Goal: Task Accomplishment & Management: Manage account settings

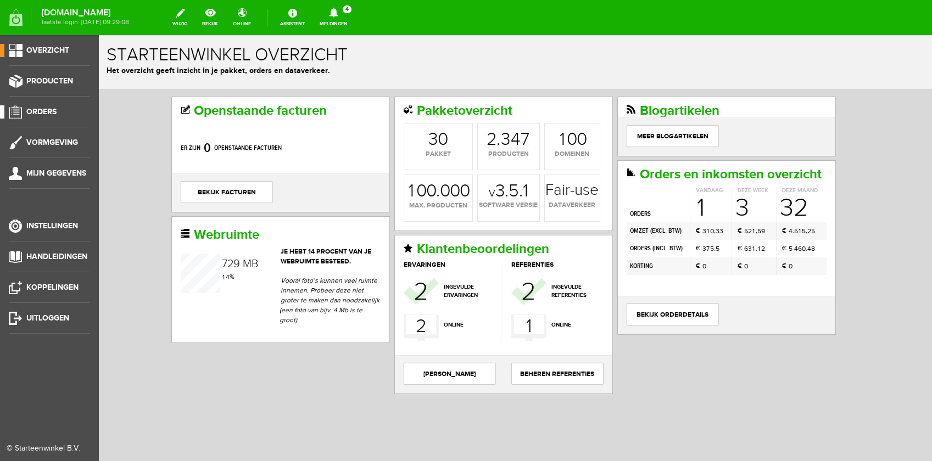
click at [52, 115] on span "Orders" at bounding box center [41, 111] width 30 height 9
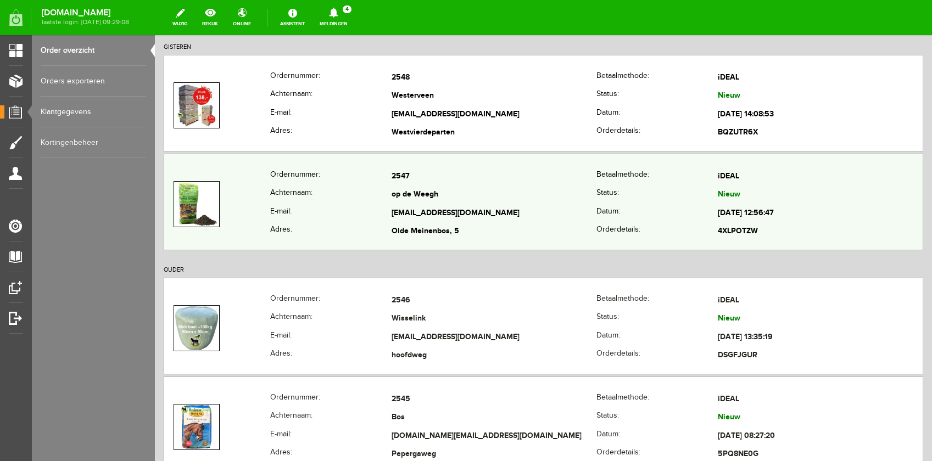
scroll to position [243, 0]
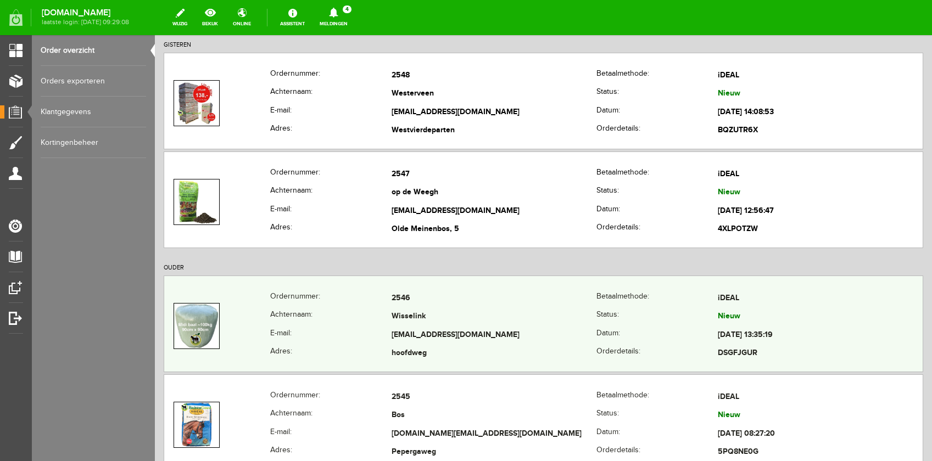
click at [359, 321] on th "Achternaam:" at bounding box center [330, 317] width 121 height 19
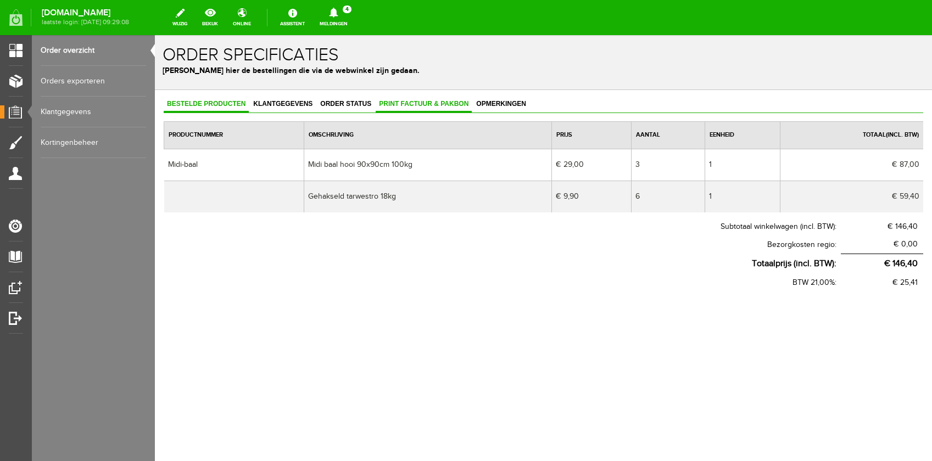
click at [405, 107] on span "Print factuur & pakbon" at bounding box center [424, 104] width 96 height 8
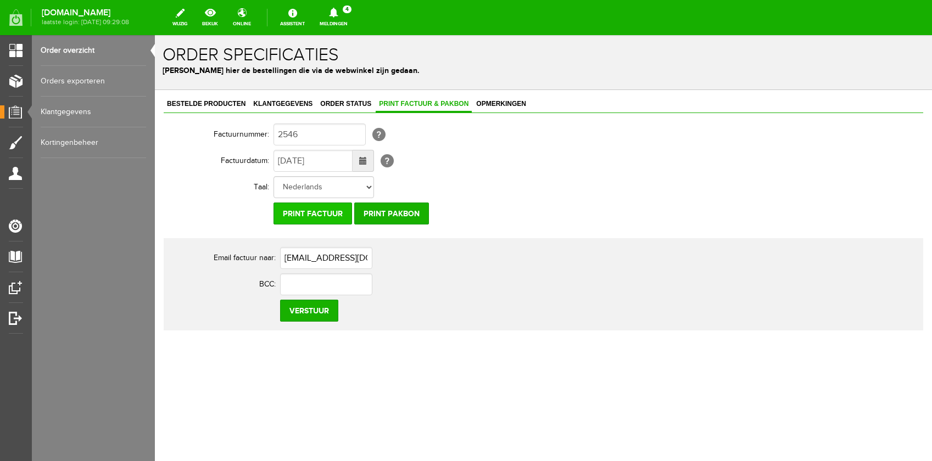
click at [294, 213] on input "Print factuur" at bounding box center [313, 214] width 79 height 22
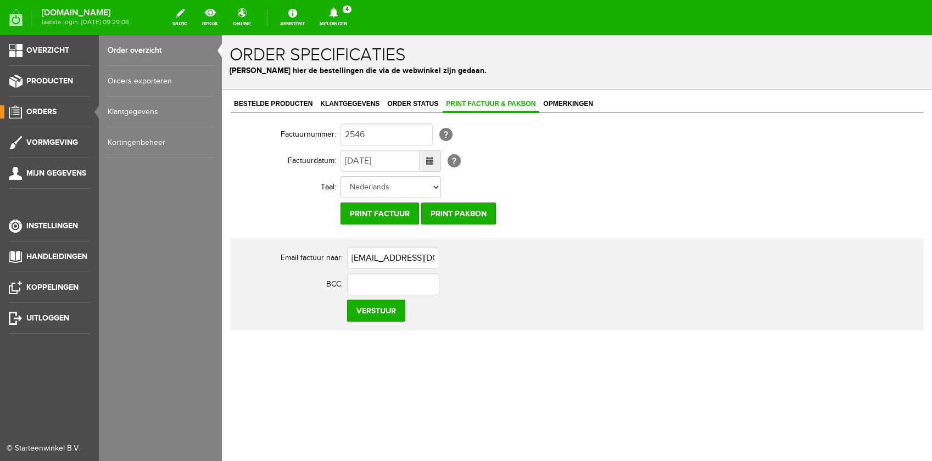
click at [31, 110] on span "Orders" at bounding box center [41, 111] width 30 height 9
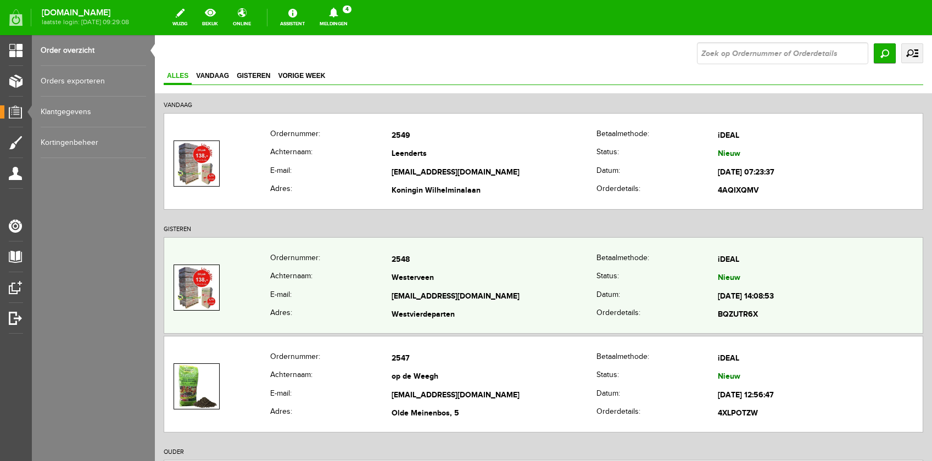
scroll to position [131, 0]
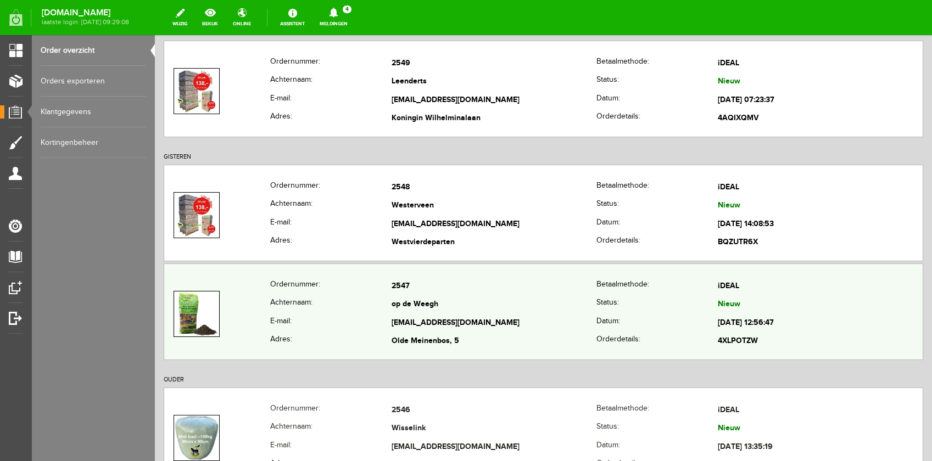
click at [366, 301] on th "Achternaam:" at bounding box center [330, 305] width 121 height 19
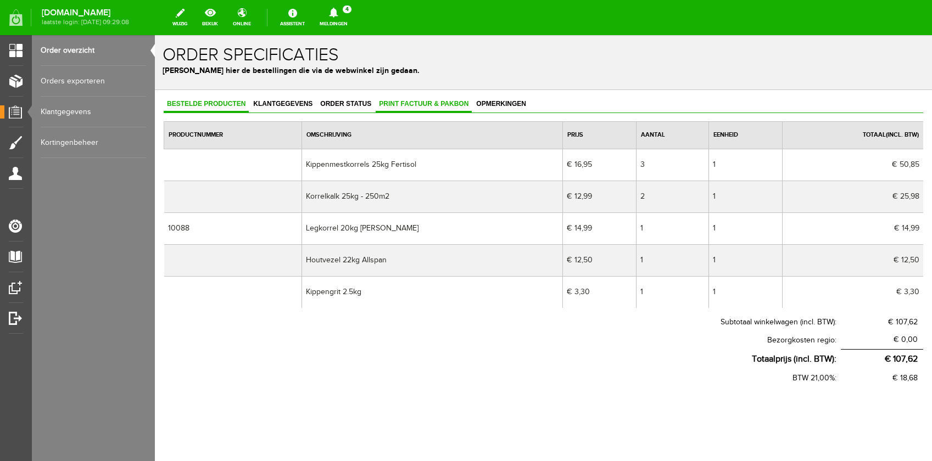
click at [388, 102] on span "Print factuur & pakbon" at bounding box center [424, 104] width 96 height 8
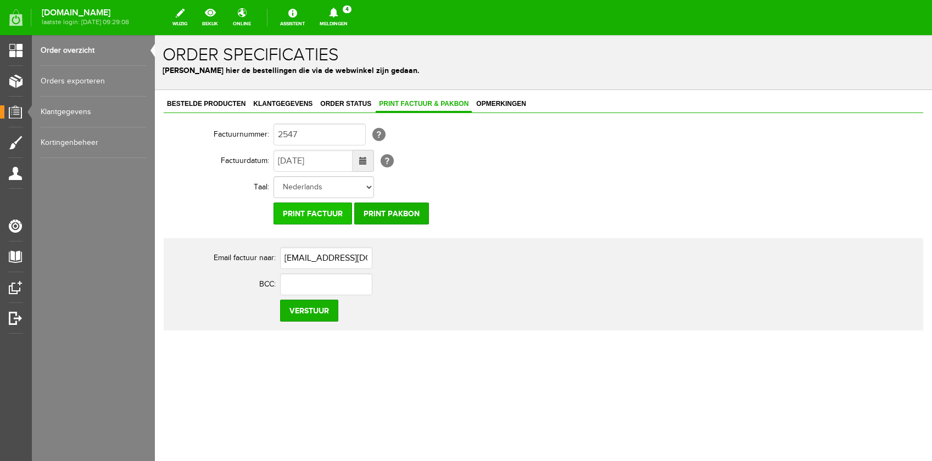
click at [287, 215] on input "Print factuur" at bounding box center [313, 214] width 79 height 22
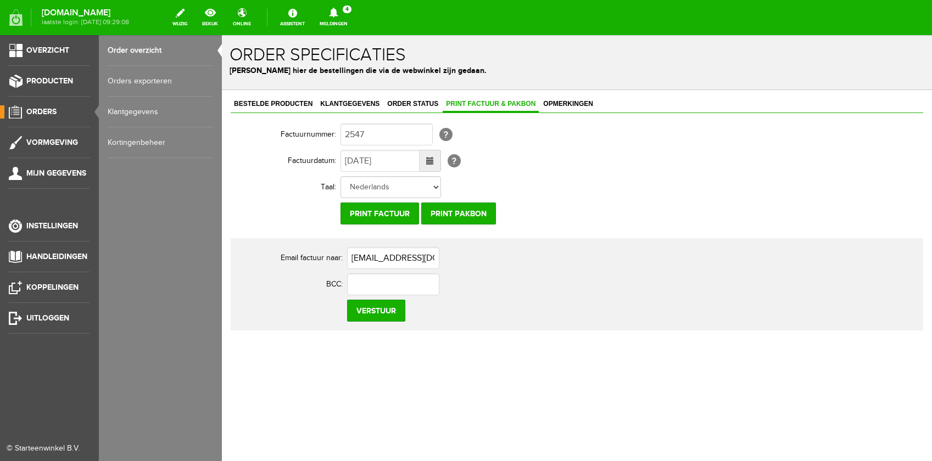
click at [30, 113] on span "Orders" at bounding box center [41, 111] width 30 height 9
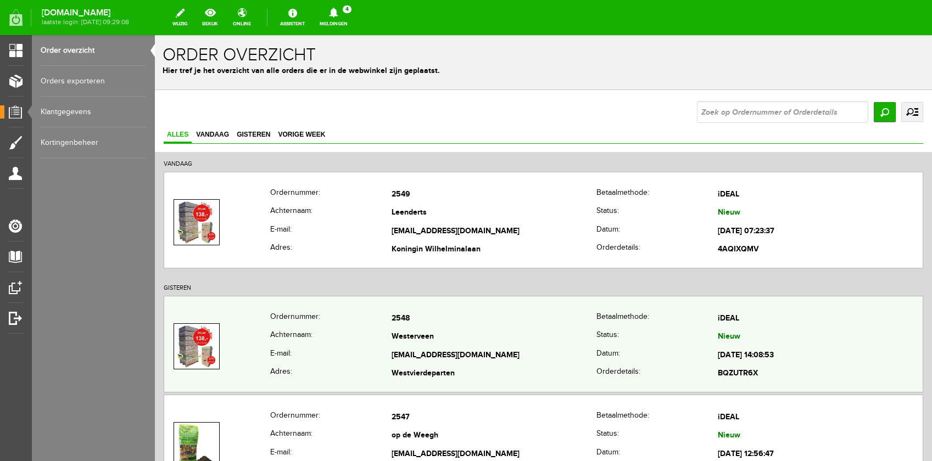
click at [383, 349] on th "E-mail:" at bounding box center [330, 356] width 121 height 19
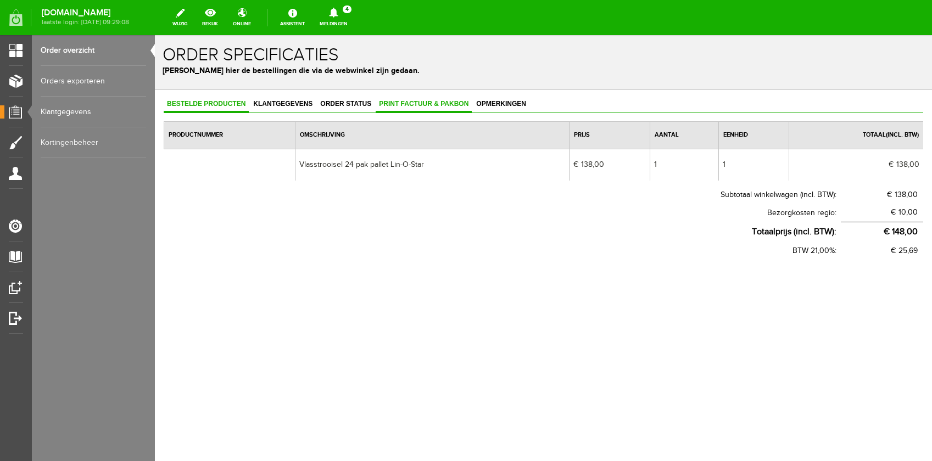
click at [408, 104] on span "Print factuur & pakbon" at bounding box center [424, 104] width 96 height 8
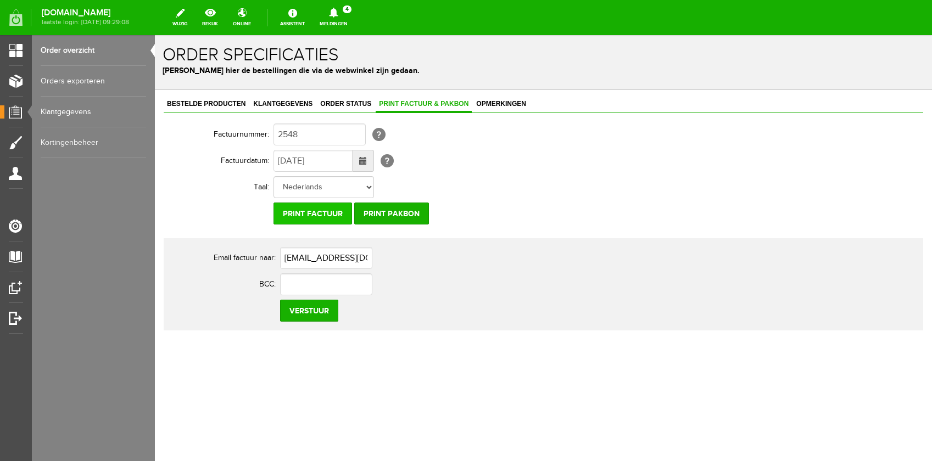
click at [310, 214] on input "Print factuur" at bounding box center [313, 214] width 79 height 22
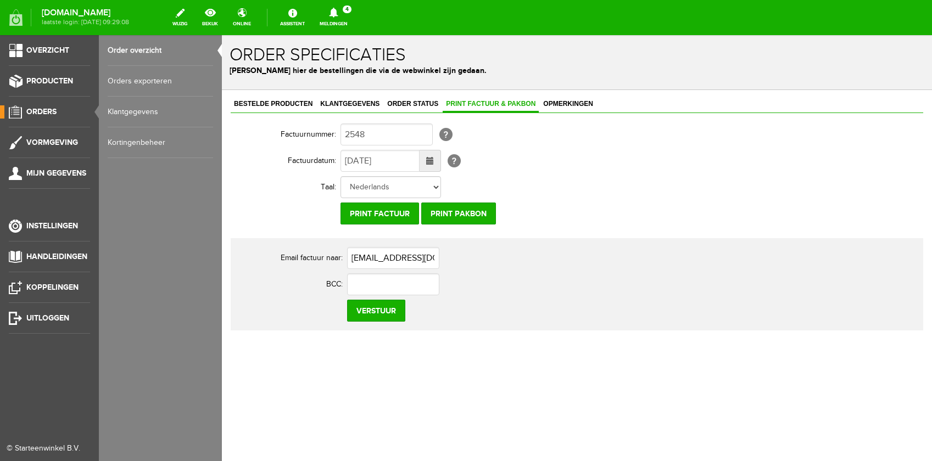
click at [44, 109] on span "Orders" at bounding box center [41, 111] width 30 height 9
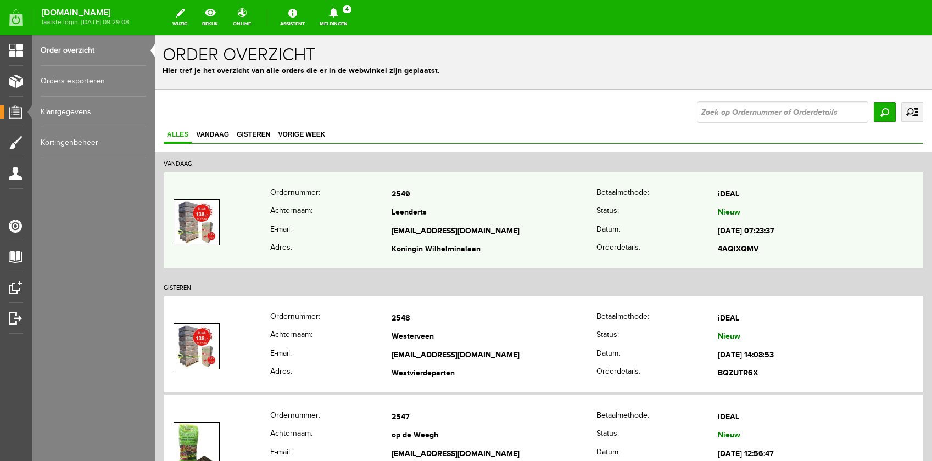
click at [396, 201] on td "2549" at bounding box center [494, 195] width 205 height 19
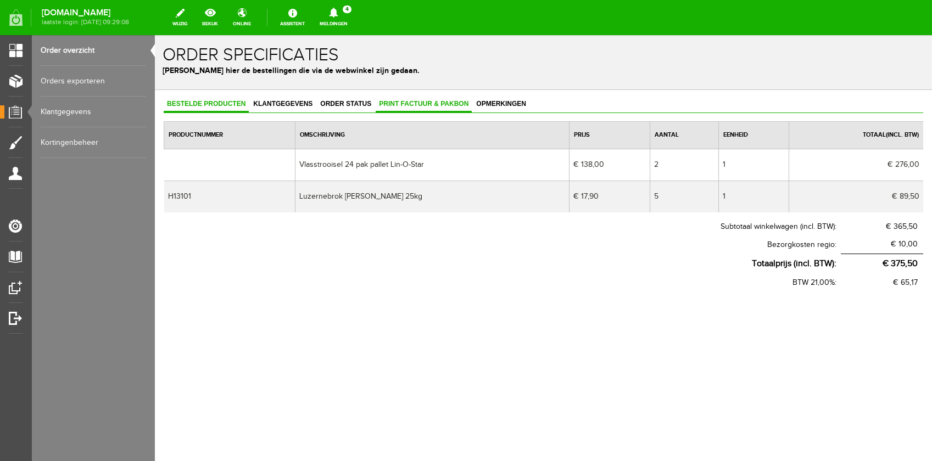
click at [413, 107] on span "Print factuur & pakbon" at bounding box center [424, 104] width 96 height 8
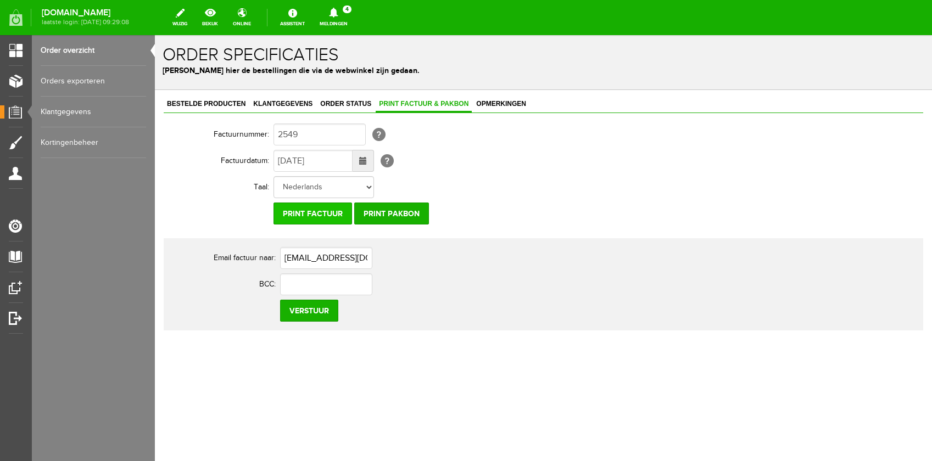
click at [319, 213] on input "Print factuur" at bounding box center [313, 214] width 79 height 22
